Goal: Task Accomplishment & Management: Manage account settings

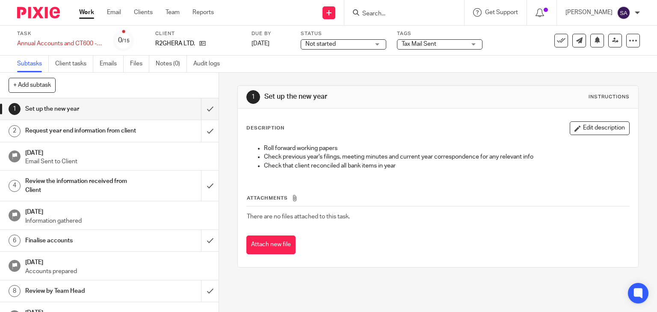
click at [392, 14] on input "Search" at bounding box center [400, 14] width 77 height 8
click at [608, 11] on p "[PERSON_NAME]" at bounding box center [589, 12] width 47 height 9
click at [601, 62] on span "Logout" at bounding box center [600, 59] width 19 height 6
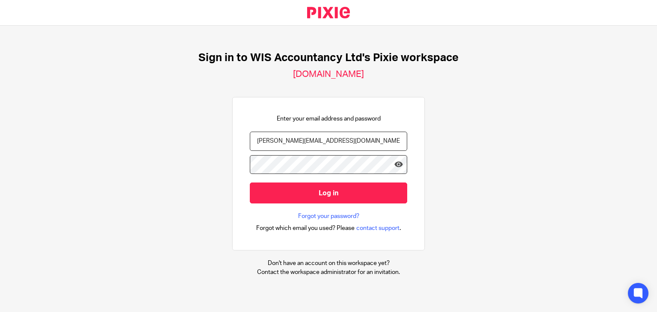
drag, startPoint x: 0, startPoint y: 0, endPoint x: 274, endPoint y: 137, distance: 306.3
click at [274, 137] on input "[PERSON_NAME][EMAIL_ADDRESS][DOMAIN_NAME]" at bounding box center [329, 141] width 158 height 19
type input "[PERSON_NAME][EMAIL_ADDRESS][PERSON_NAME][DOMAIN_NAME]"
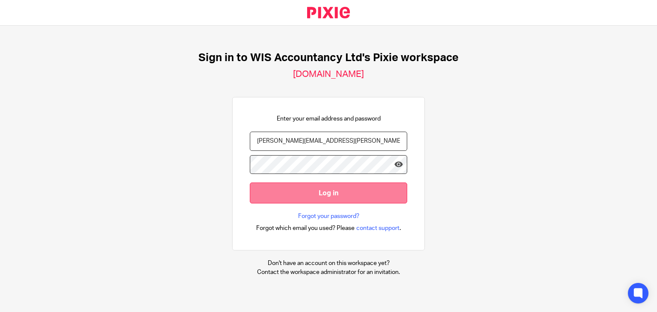
click at [286, 195] on input "Log in" at bounding box center [329, 193] width 158 height 21
